Goal: Information Seeking & Learning: Learn about a topic

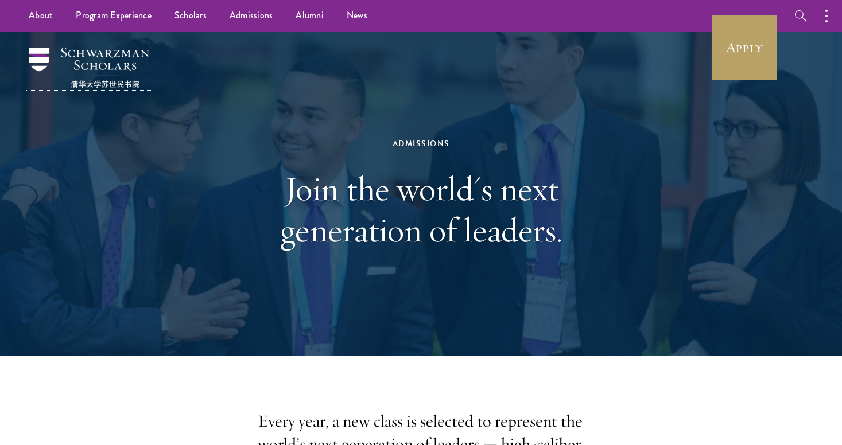
click at [114, 61] on img at bounding box center [89, 68] width 121 height 40
